Goal: Information Seeking & Learning: Understand process/instructions

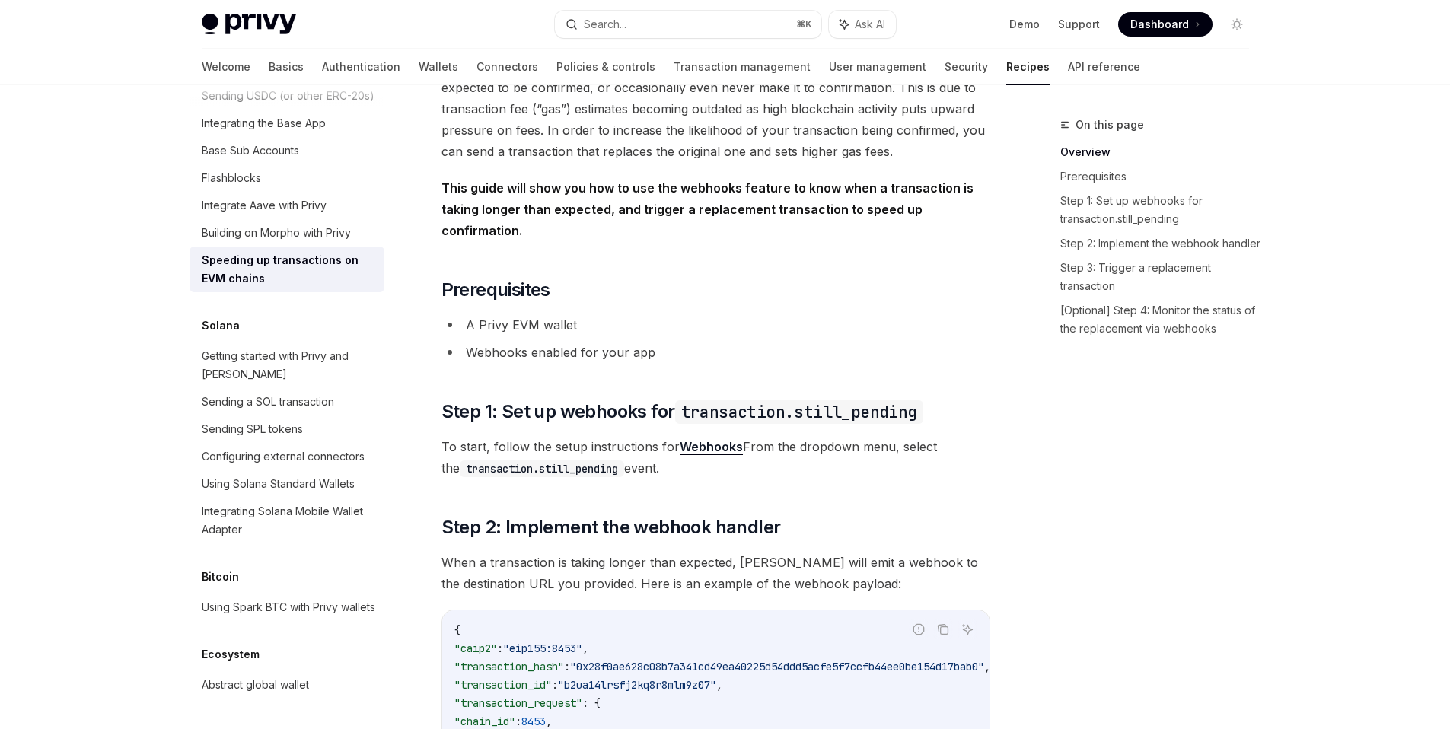
scroll to position [431, 0]
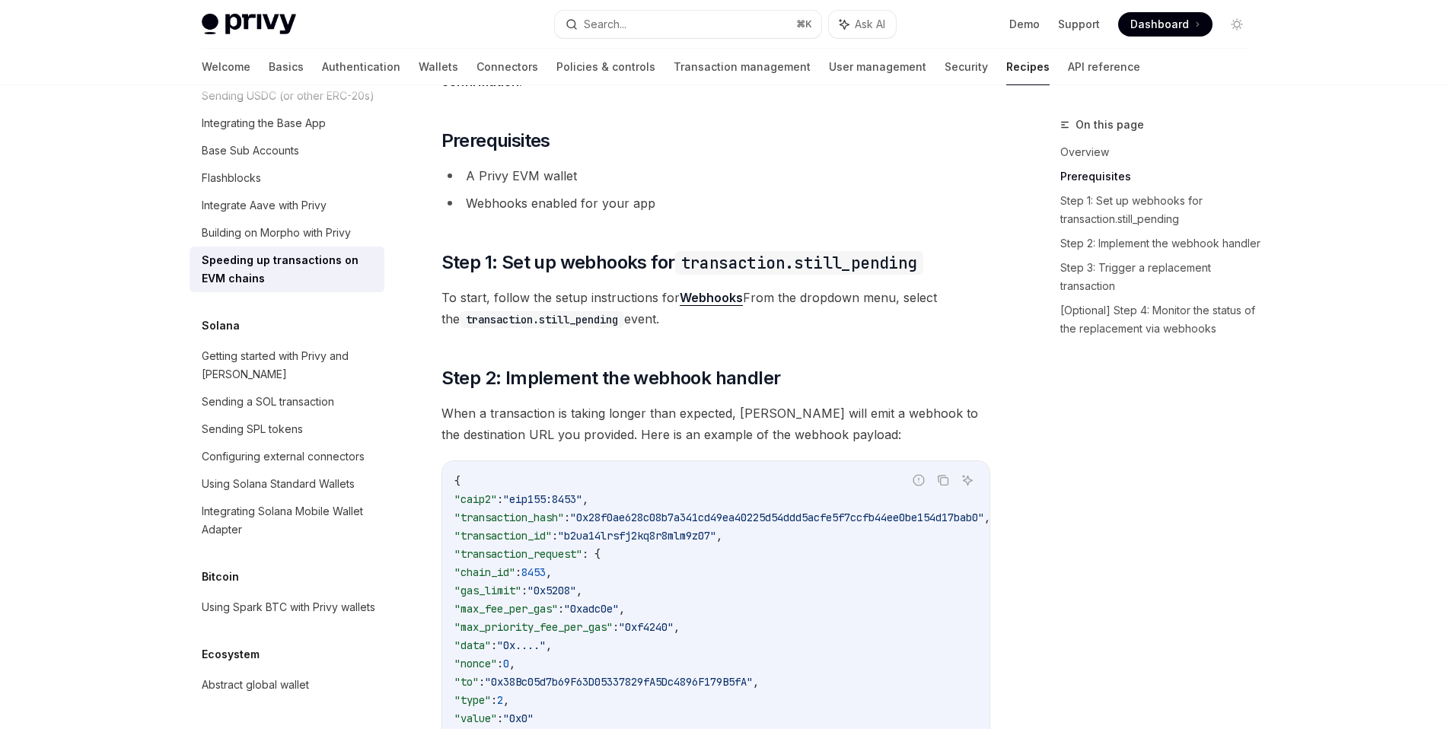
click at [547, 287] on span "To start, follow the setup instructions for Webhooks From the dropdown menu, se…" at bounding box center [715, 308] width 549 height 43
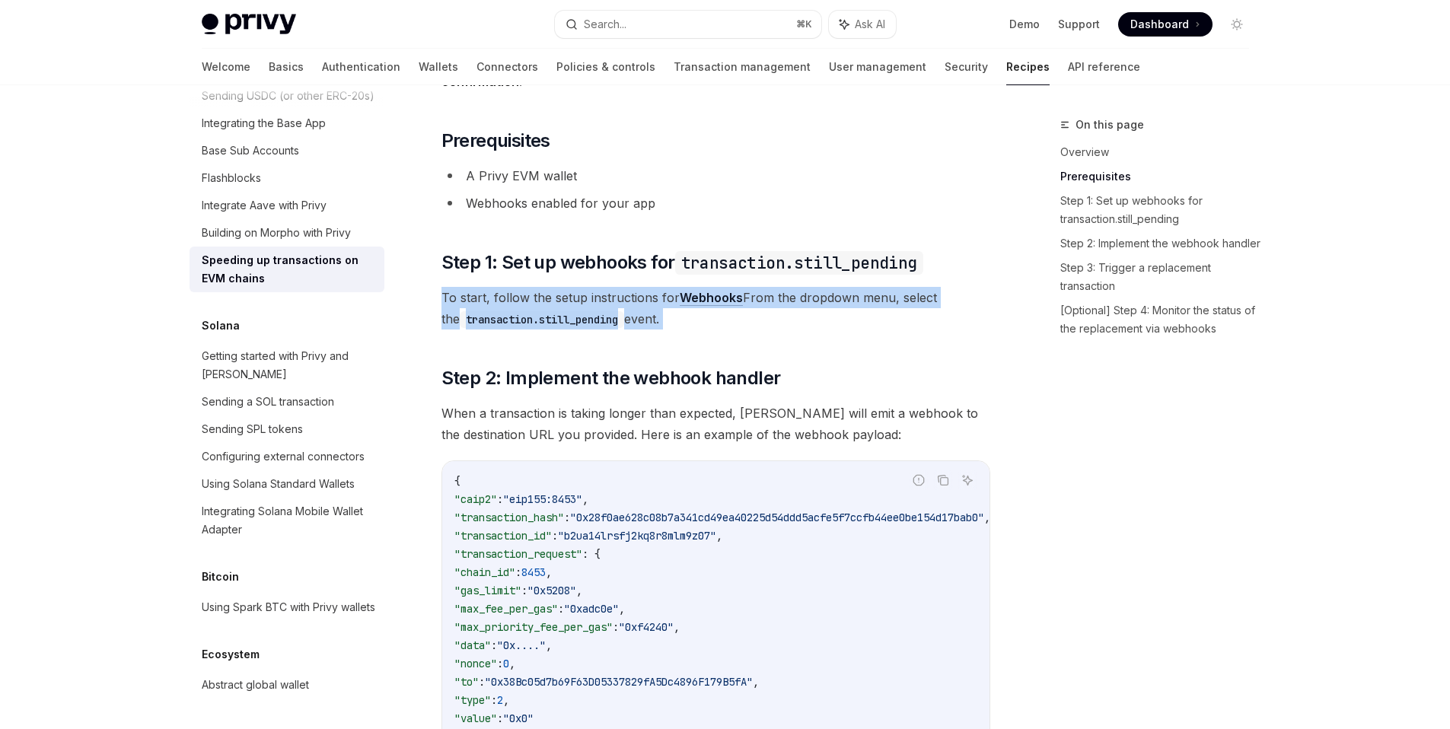
click at [547, 287] on span "To start, follow the setup instructions for Webhooks From the dropdown menu, se…" at bounding box center [715, 308] width 549 height 43
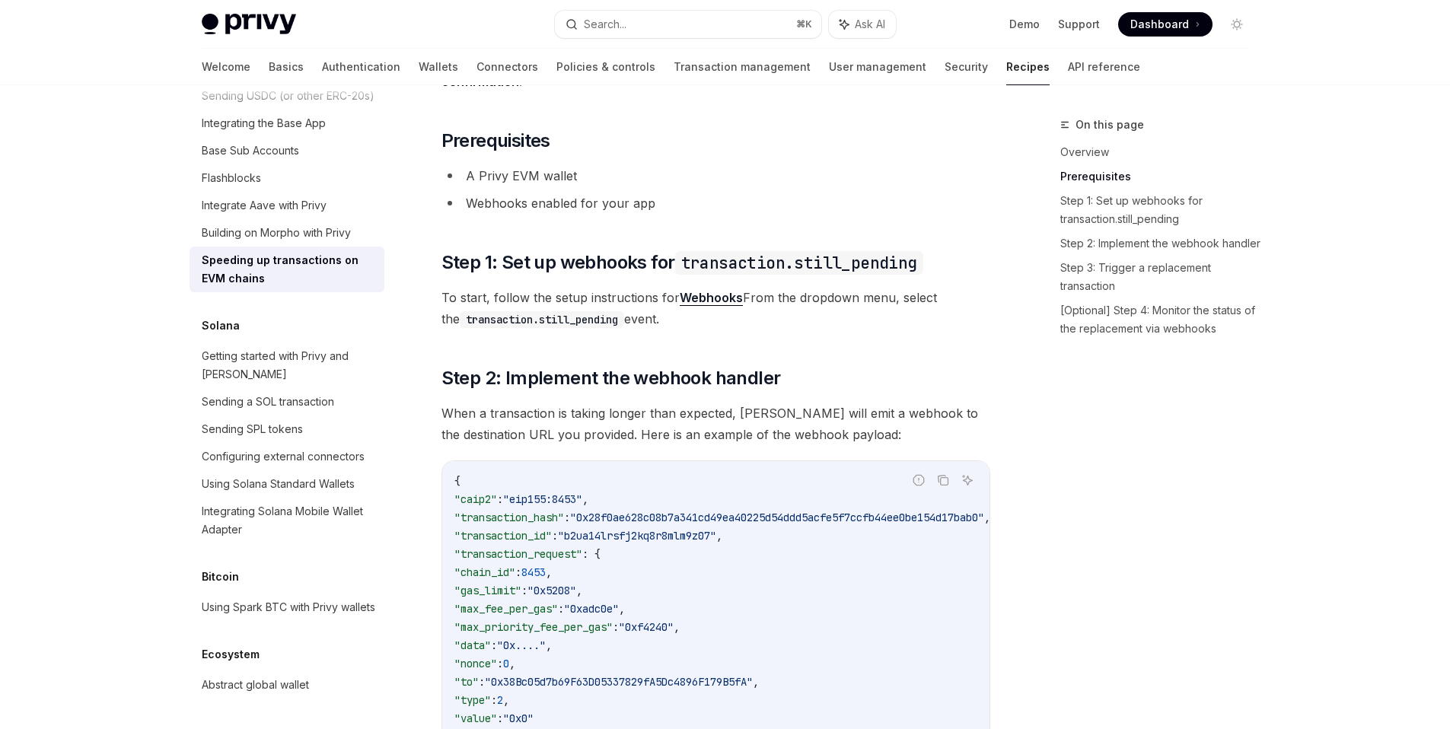
click at [525, 287] on span "To start, follow the setup instructions for Webhooks From the dropdown menu, se…" at bounding box center [715, 308] width 549 height 43
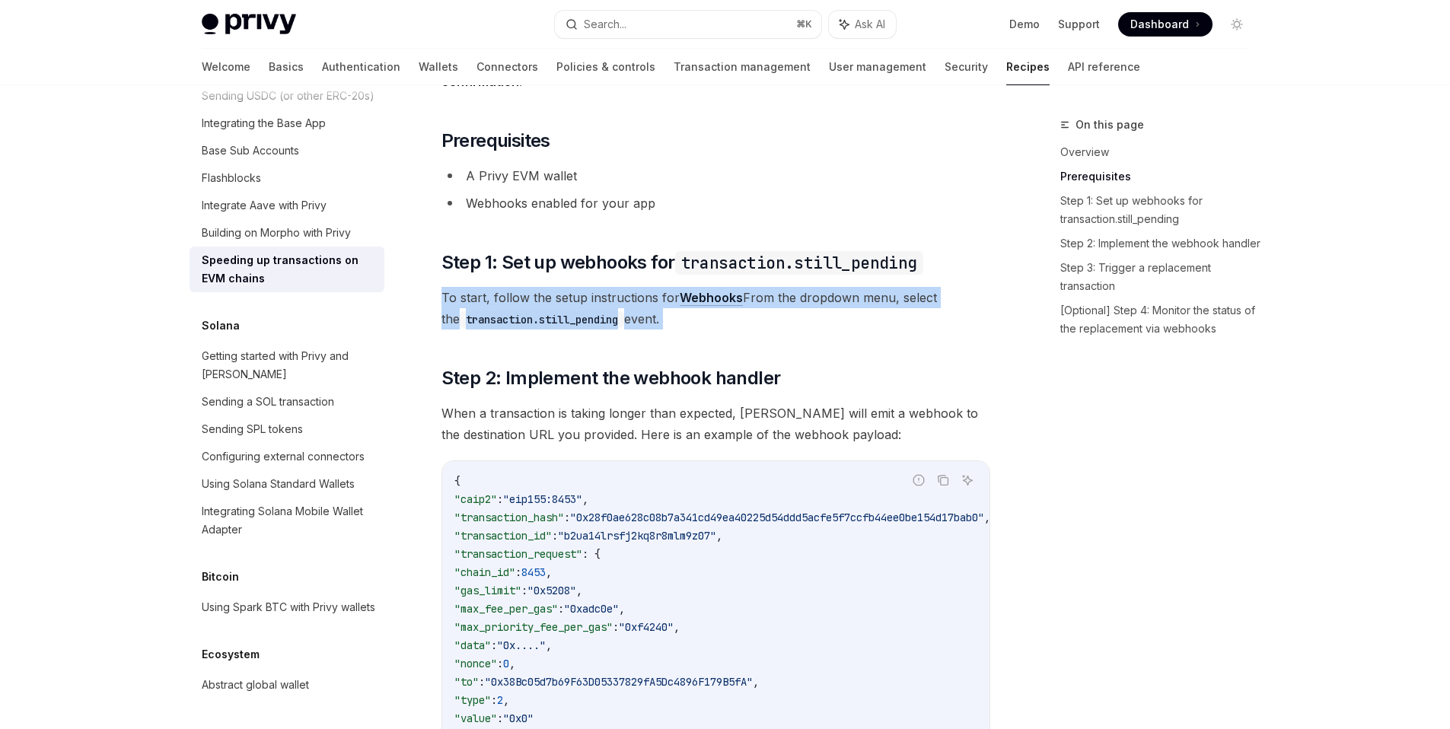
click at [525, 287] on span "To start, follow the setup instructions for Webhooks From the dropdown menu, se…" at bounding box center [715, 308] width 549 height 43
click at [500, 287] on span "To start, follow the setup instructions for Webhooks From the dropdown menu, se…" at bounding box center [715, 308] width 549 height 43
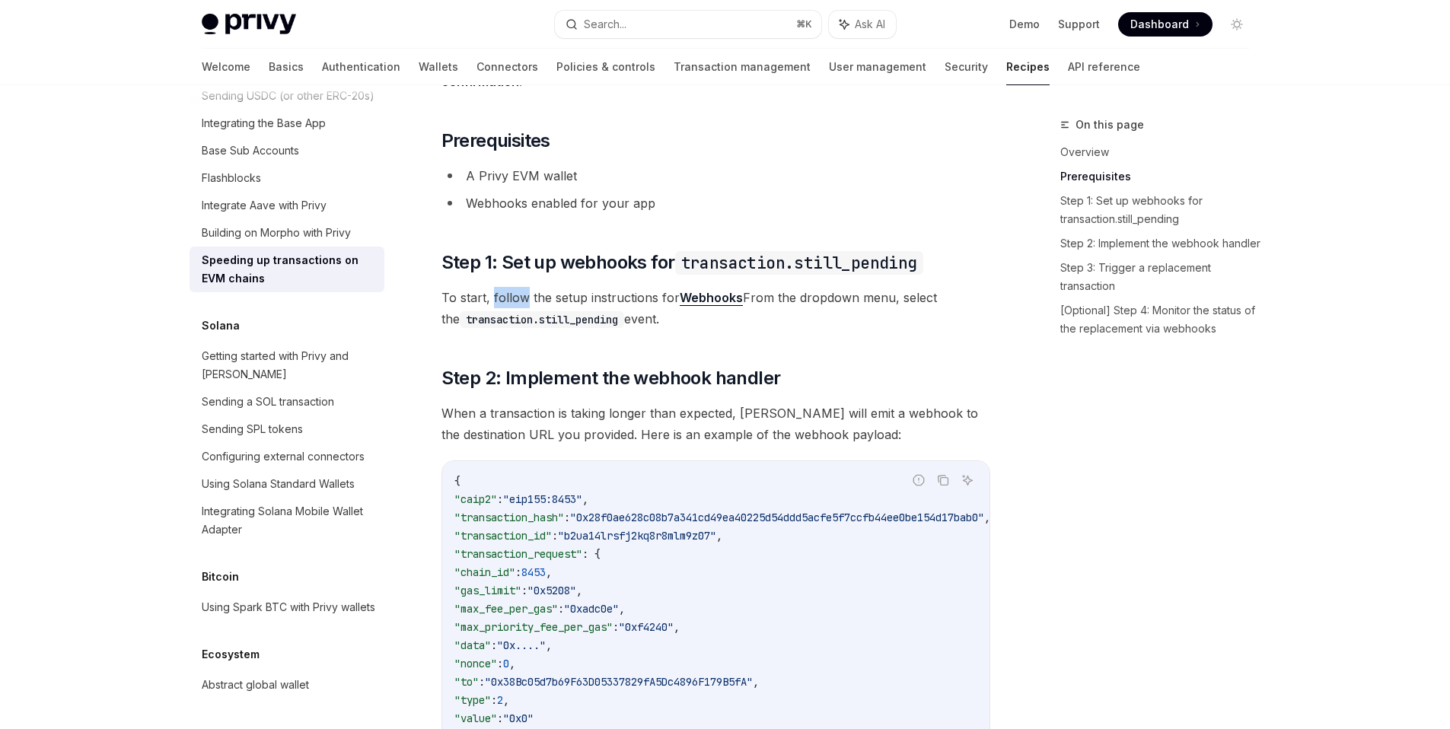
click at [500, 287] on span "To start, follow the setup instructions for Webhooks From the dropdown menu, se…" at bounding box center [715, 308] width 549 height 43
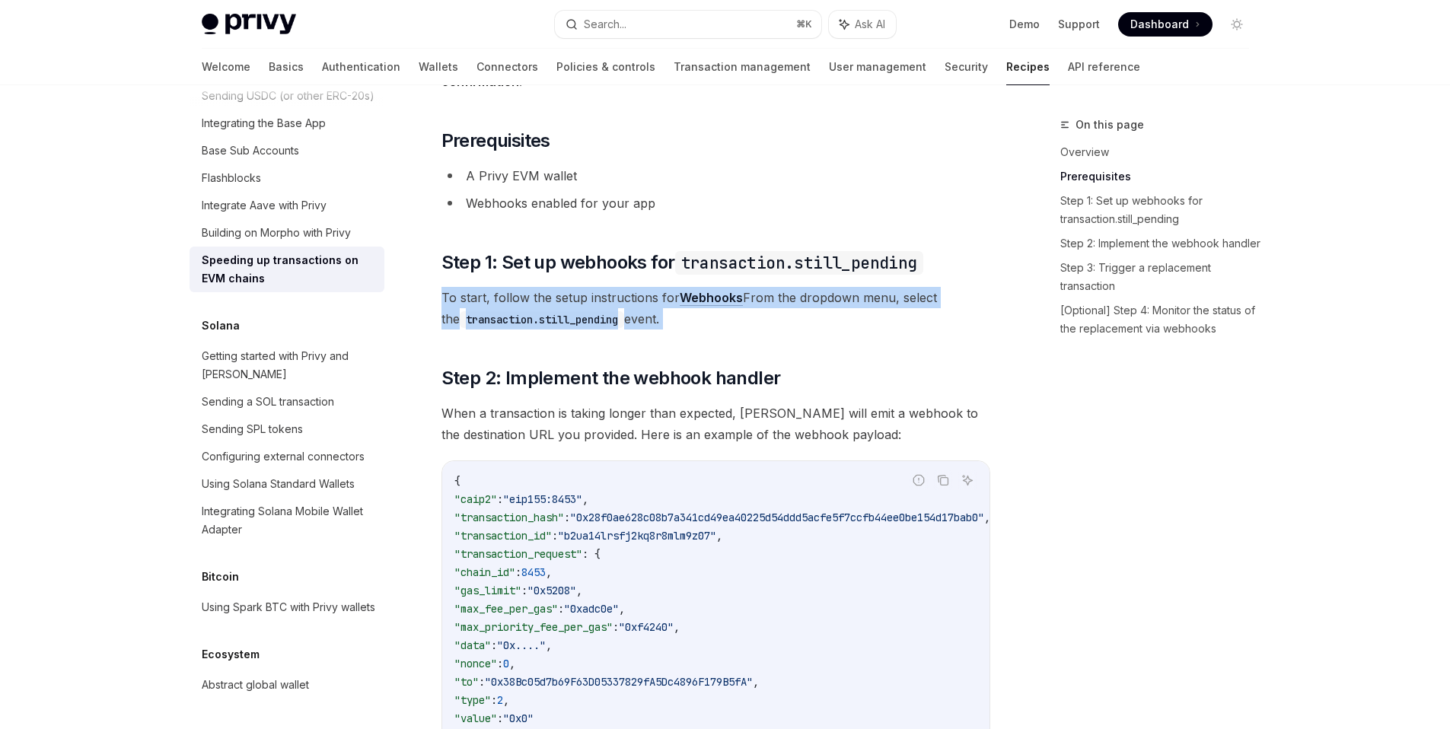
click at [500, 287] on span "To start, follow the setup instructions for Webhooks From the dropdown menu, se…" at bounding box center [715, 308] width 549 height 43
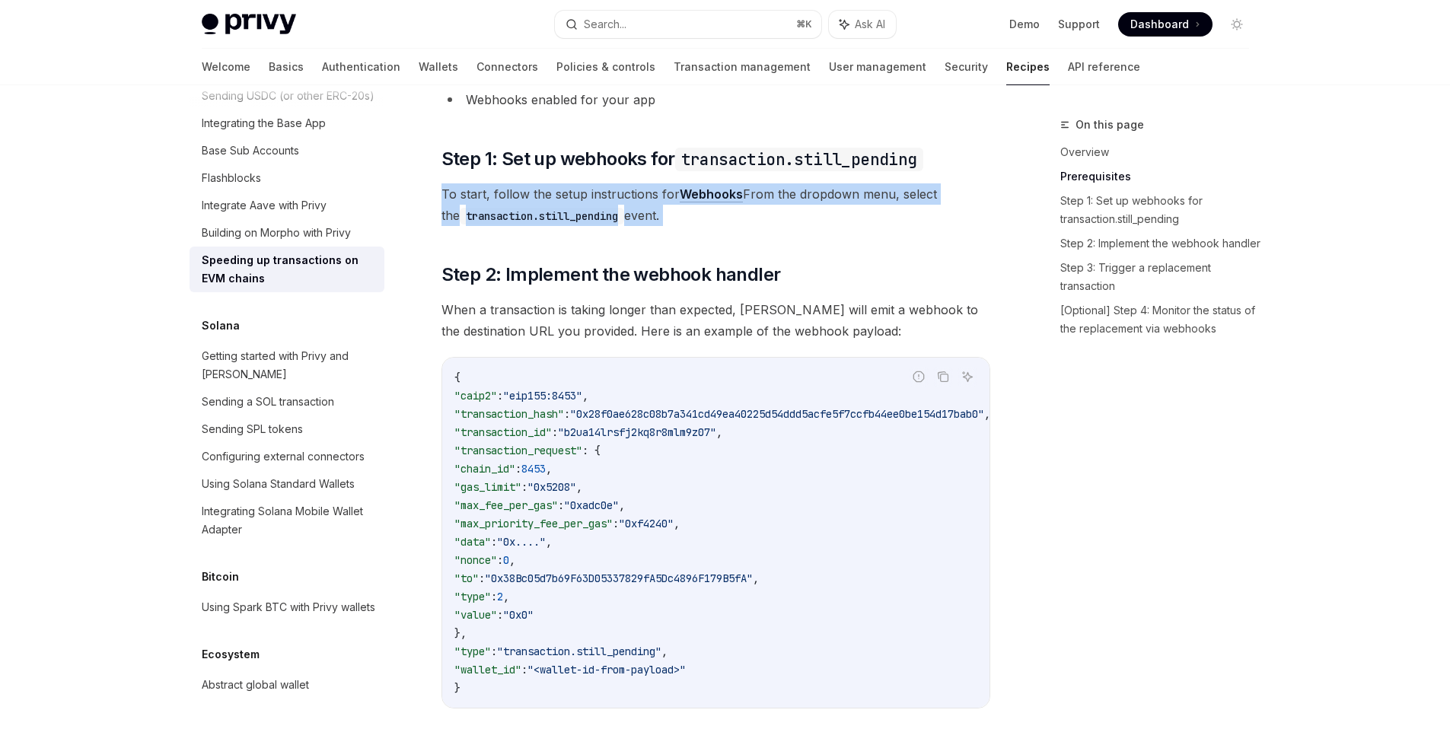
scroll to position [551, 0]
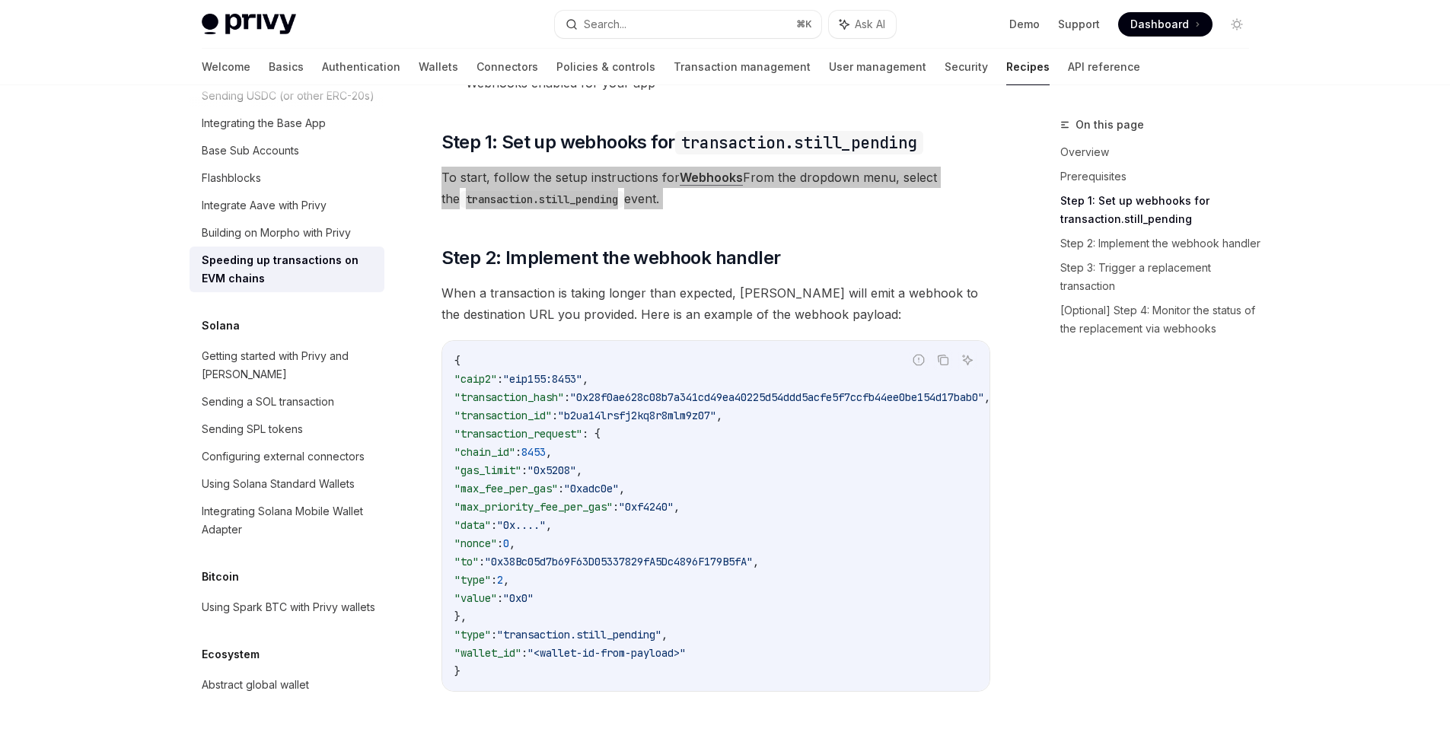
type textarea "*"
